Goal: Information Seeking & Learning: Compare options

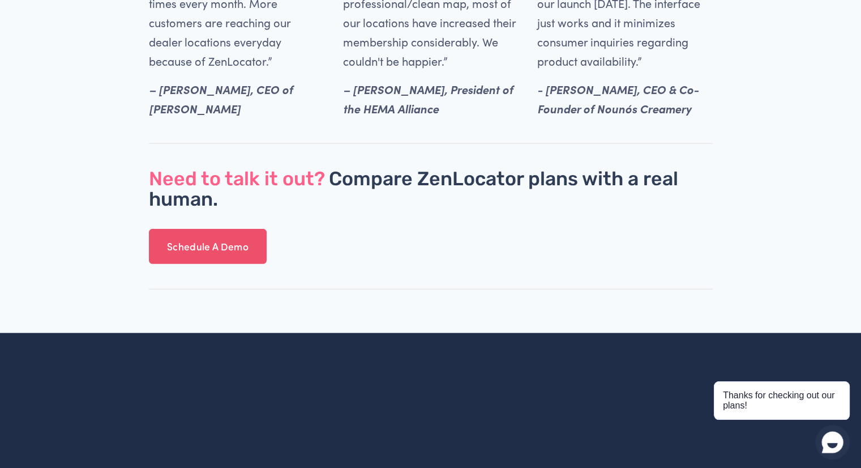
scroll to position [3576, 0]
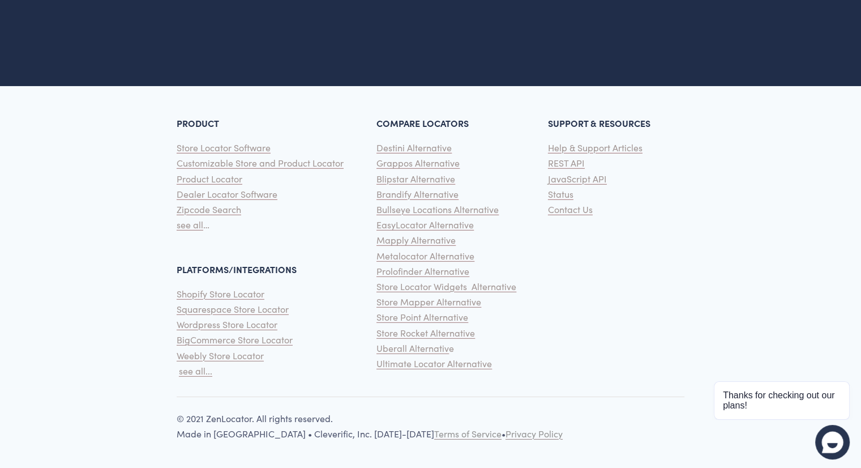
click at [465, 253] on span "Metalocator Alternative" at bounding box center [425, 256] width 98 height 12
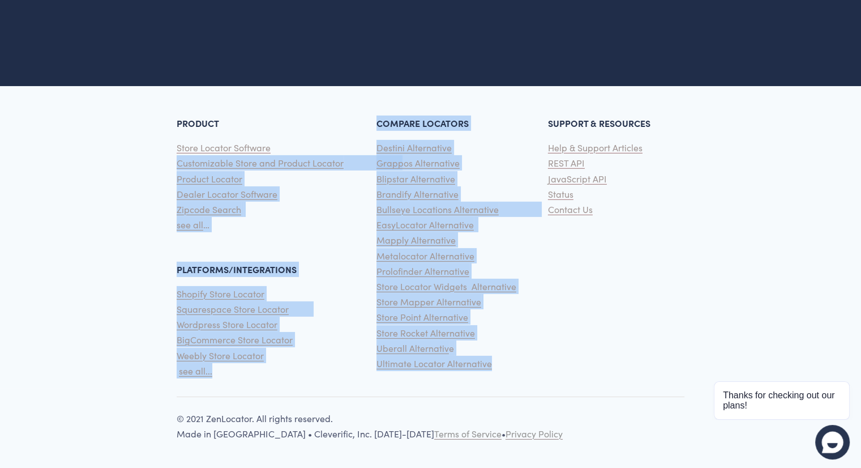
drag, startPoint x: 372, startPoint y: 146, endPoint x: 547, endPoint y: 371, distance: 284.4
click at [547, 371] on div "PRODUCT Store Locator Software Customizable Store and Product Locator Product L…" at bounding box center [430, 237] width 861 height 285
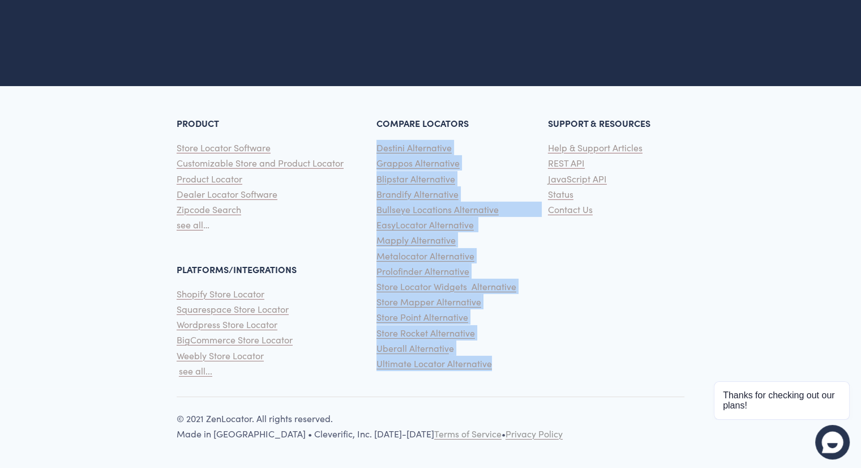
drag, startPoint x: 547, startPoint y: 371, endPoint x: 376, endPoint y: 151, distance: 278.0
click at [376, 151] on p "Destini Alternative Grappos Alternative Blipstar Alternative Brandify Alternati…" at bounding box center [458, 255] width 165 height 231
copy p "Destini Alternative Grappos Alternative Blipstar Alternative Brandify Alternati…"
